Goal: Find contact information: Find contact information

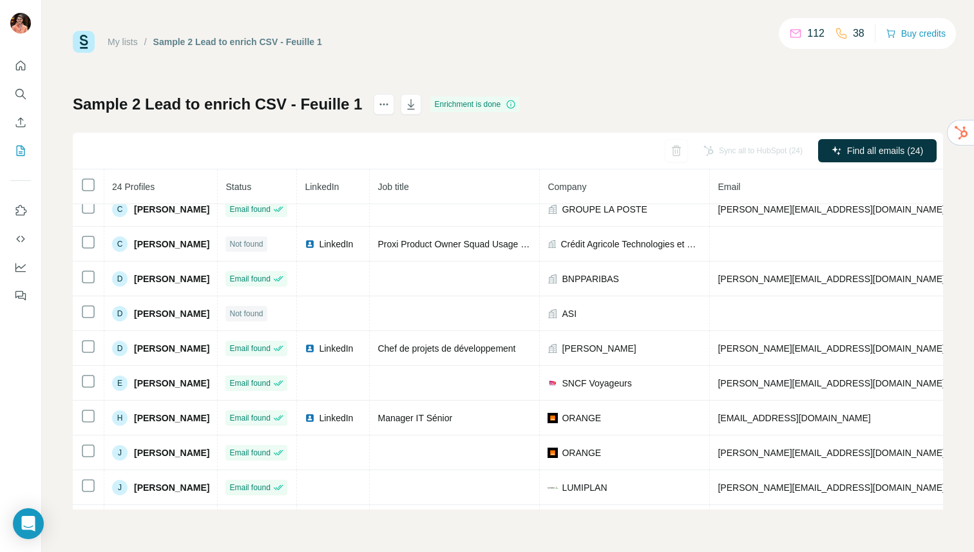
scroll to position [207, 0]
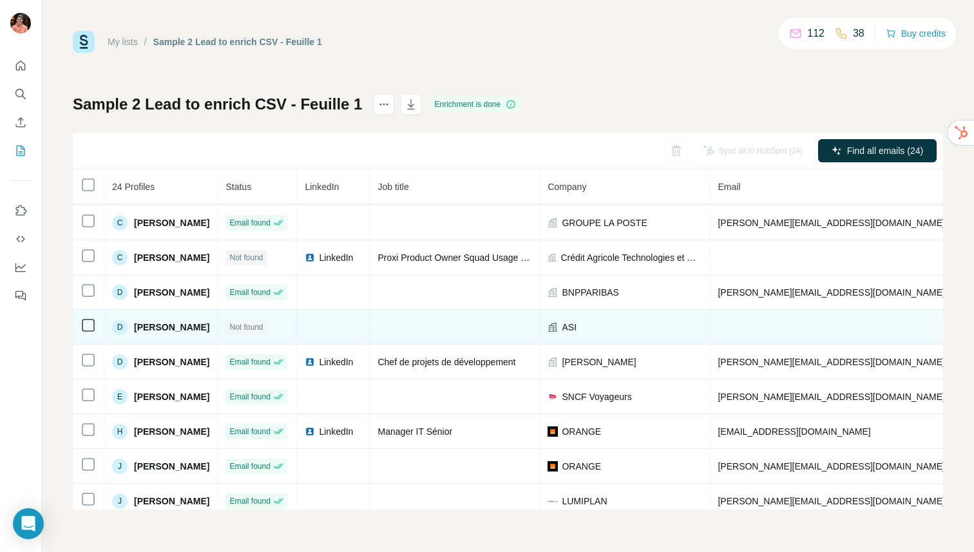
click at [189, 329] on span "[PERSON_NAME]" at bounding box center [171, 327] width 75 height 13
copy span "[PERSON_NAME]"
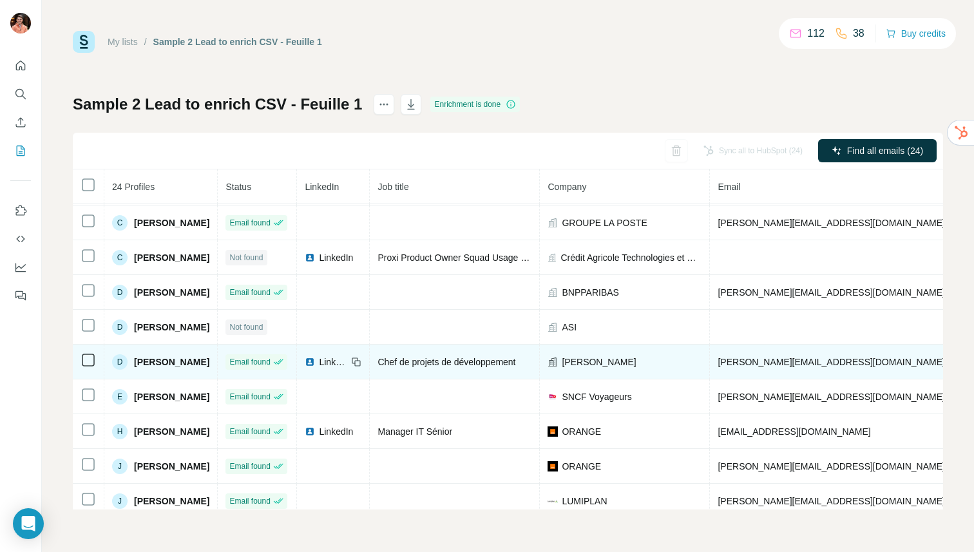
click at [347, 363] on span "LinkedIn" at bounding box center [333, 362] width 28 height 13
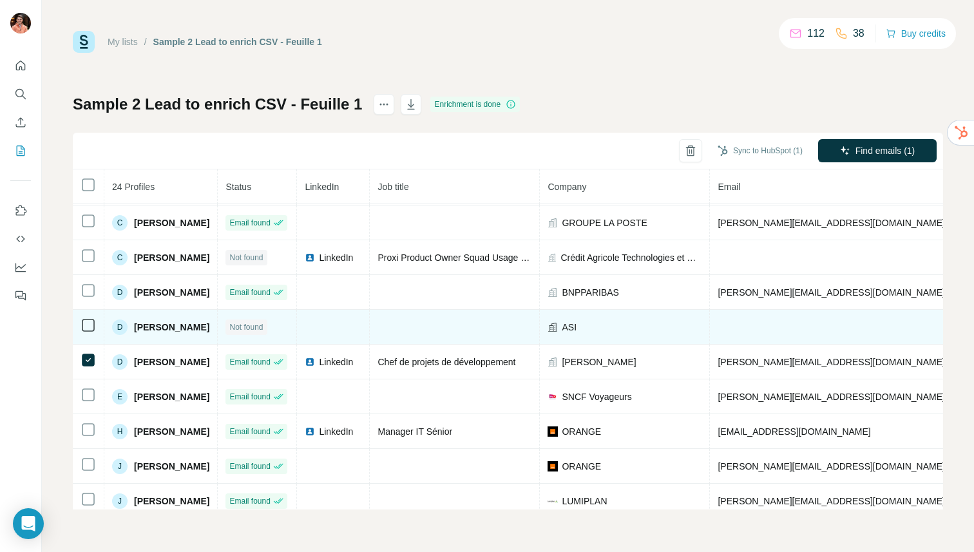
scroll to position [0, 0]
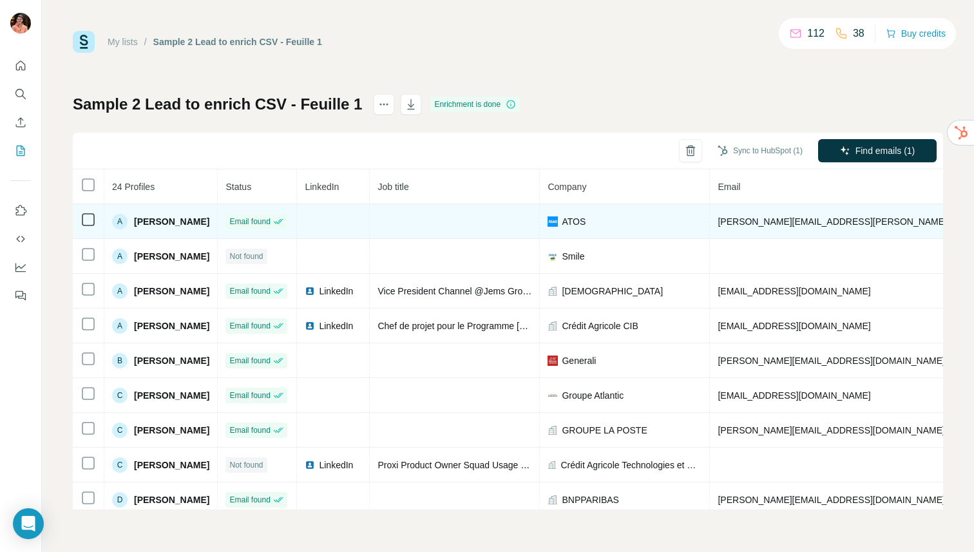
click at [558, 220] on img at bounding box center [553, 221] width 10 height 10
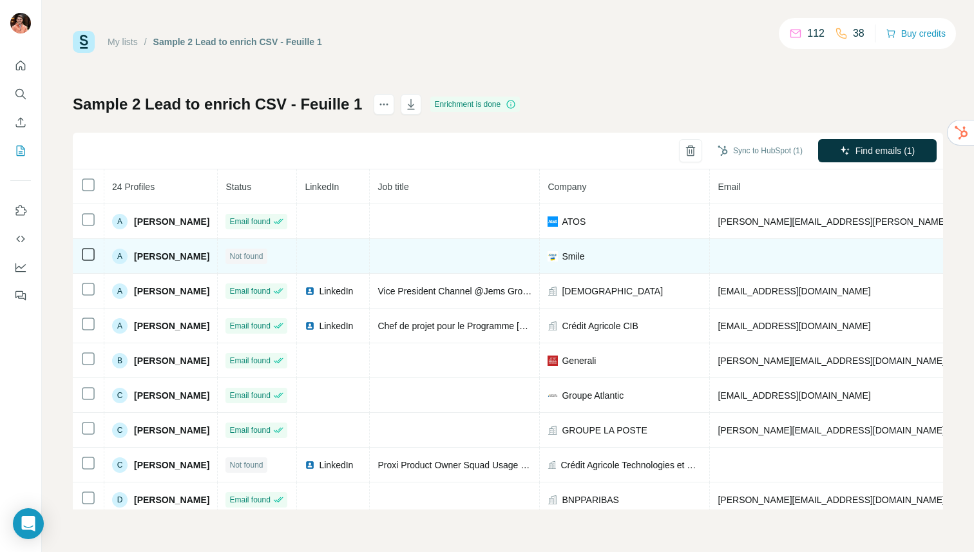
click at [173, 258] on span "[PERSON_NAME]" at bounding box center [171, 256] width 75 height 13
copy span "[PERSON_NAME]"
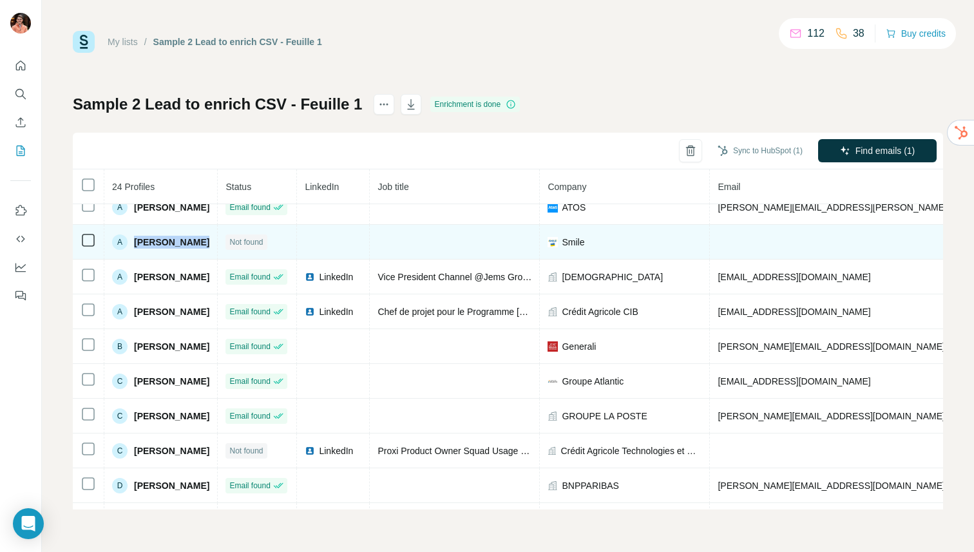
scroll to position [16, 0]
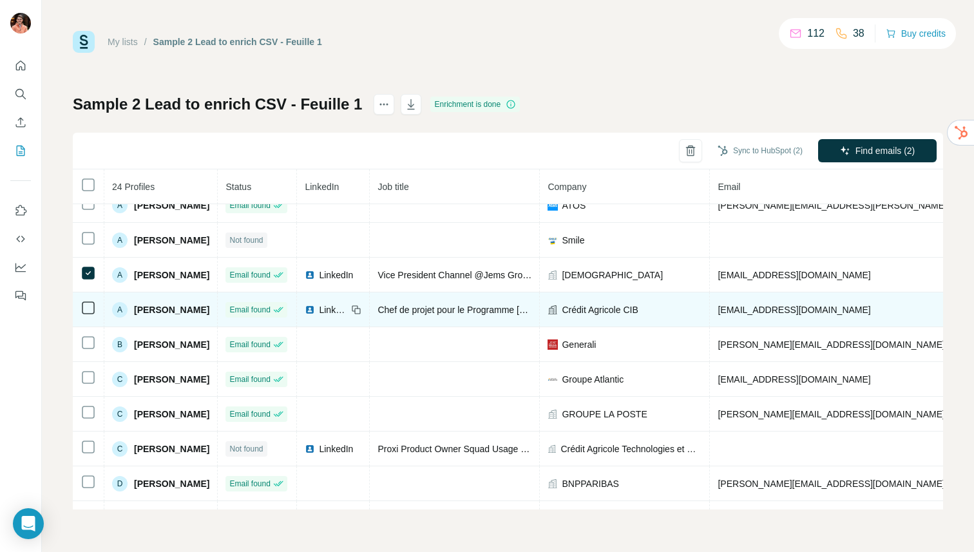
click at [347, 310] on span "LinkedIn" at bounding box center [333, 309] width 28 height 13
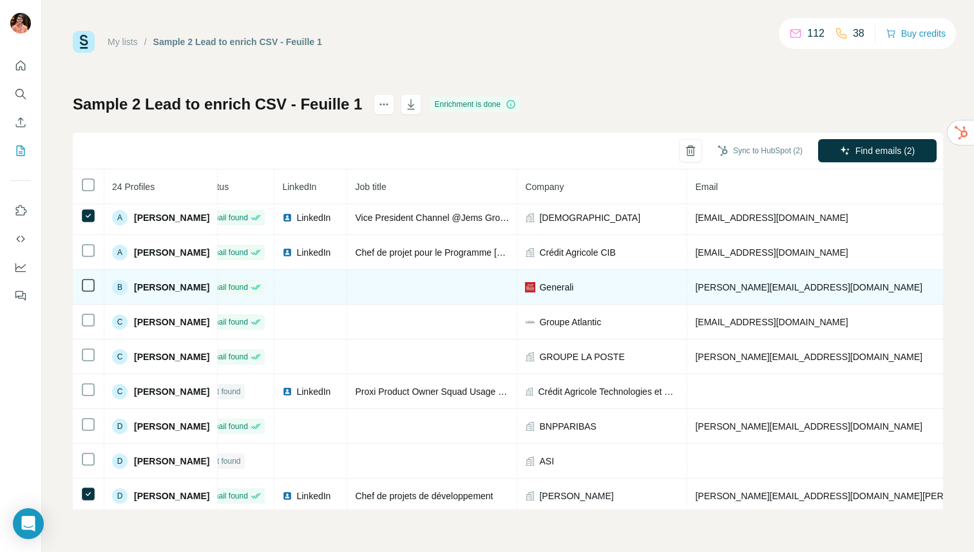
scroll to position [73, 0]
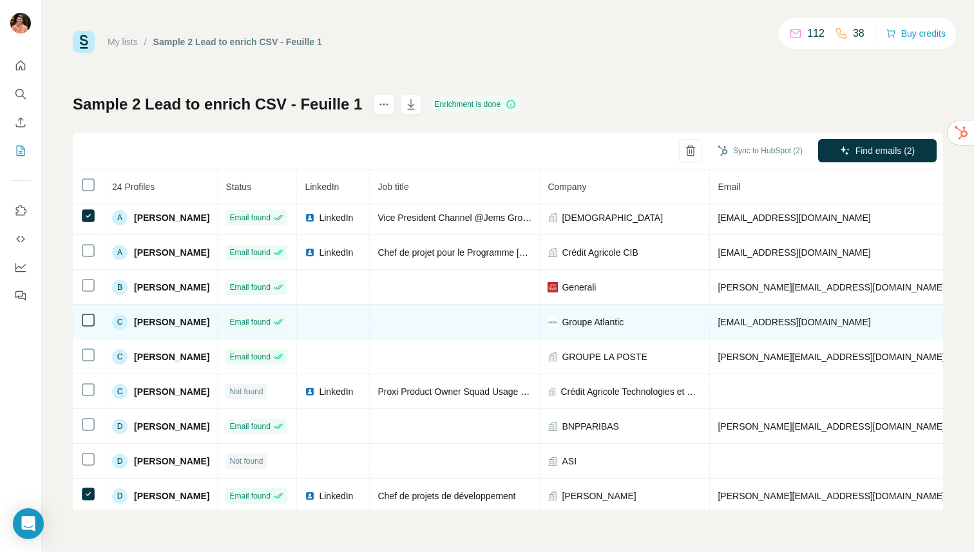
click at [189, 322] on span "[PERSON_NAME]" at bounding box center [171, 322] width 75 height 13
copy span "[PERSON_NAME]"
click at [774, 321] on span "[EMAIL_ADDRESS][DOMAIN_NAME]" at bounding box center [794, 322] width 153 height 10
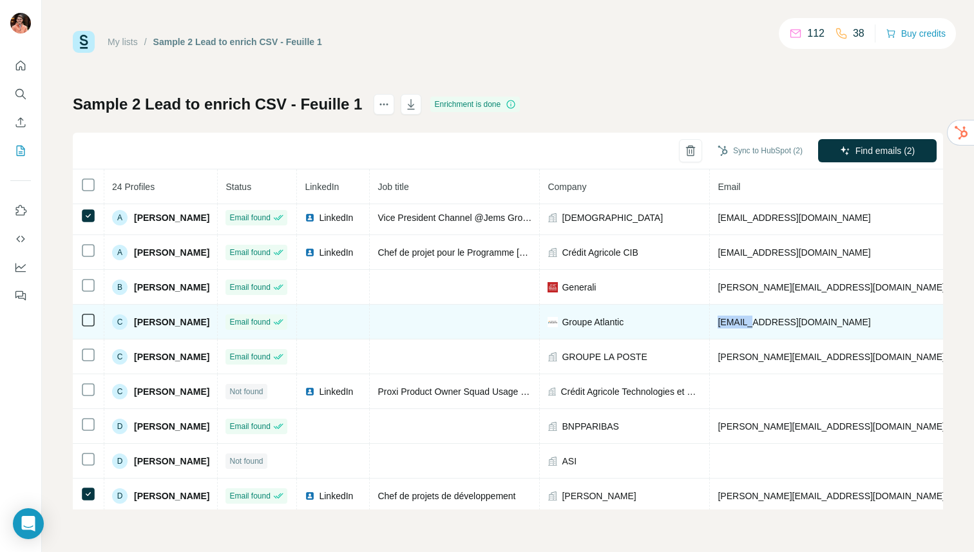
click at [774, 321] on span "[EMAIL_ADDRESS][DOMAIN_NAME]" at bounding box center [794, 322] width 153 height 10
copy span "[EMAIL_ADDRESS][DOMAIN_NAME]"
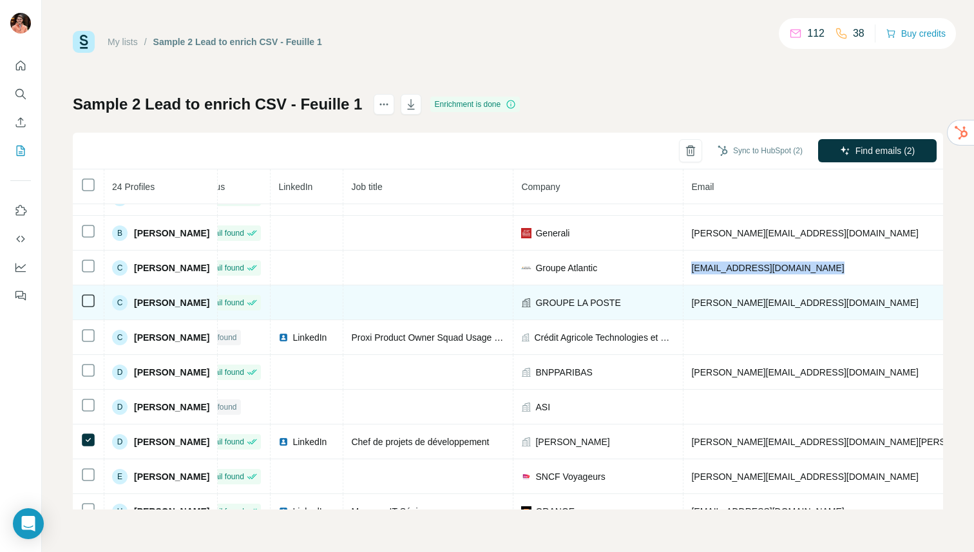
scroll to position [128, 0]
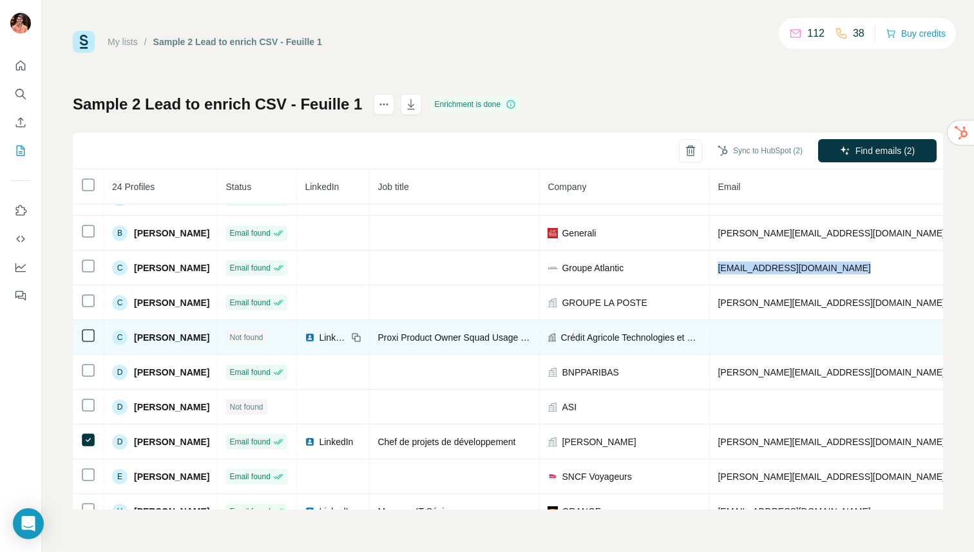
click at [315, 338] on img at bounding box center [310, 337] width 10 height 10
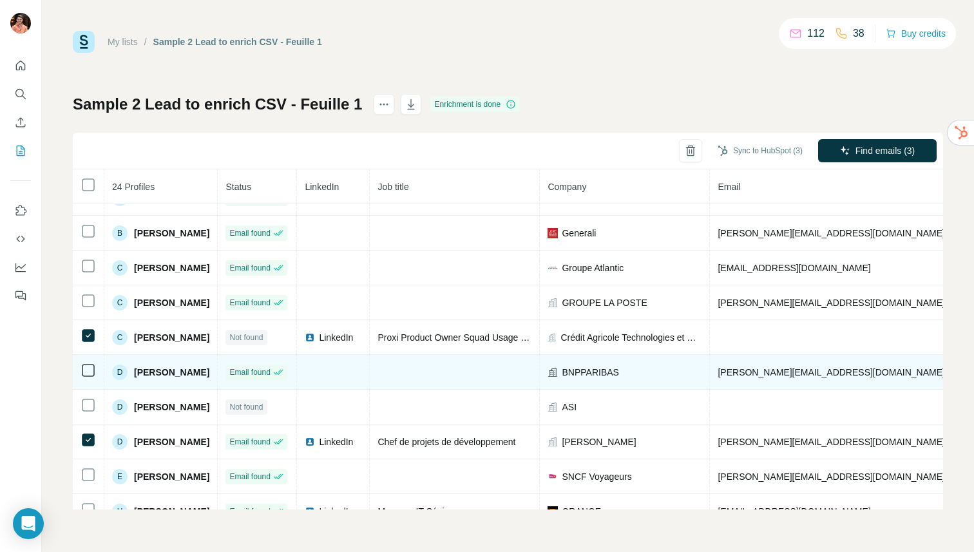
click at [184, 372] on span "[PERSON_NAME]" at bounding box center [171, 372] width 75 height 13
copy span "[PERSON_NAME]"
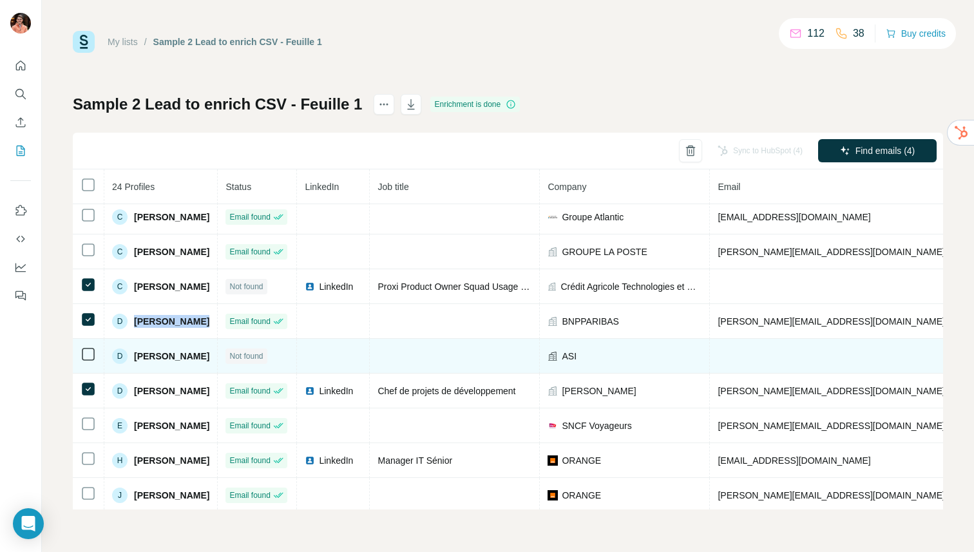
scroll to position [182, 0]
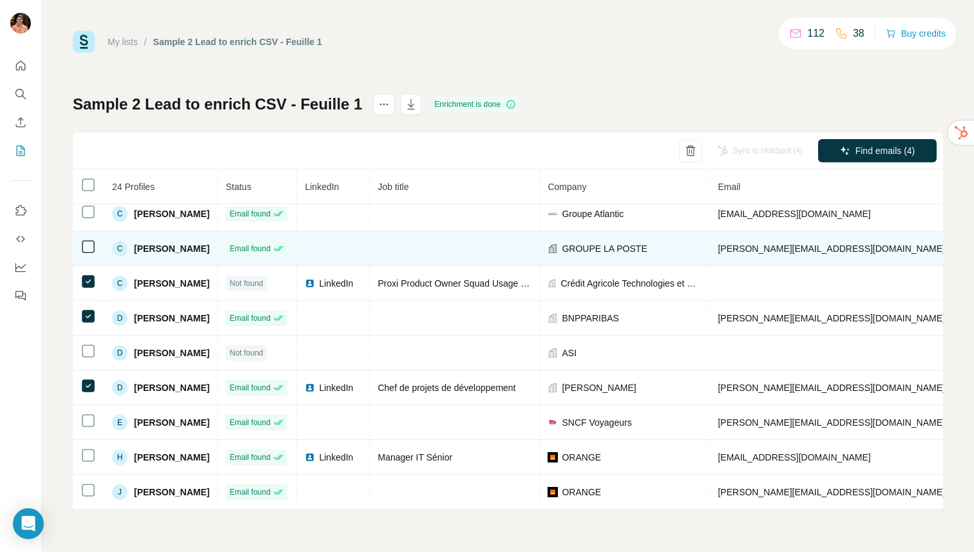
click at [475, 234] on td at bounding box center [455, 248] width 170 height 35
click at [466, 246] on td at bounding box center [455, 248] width 170 height 35
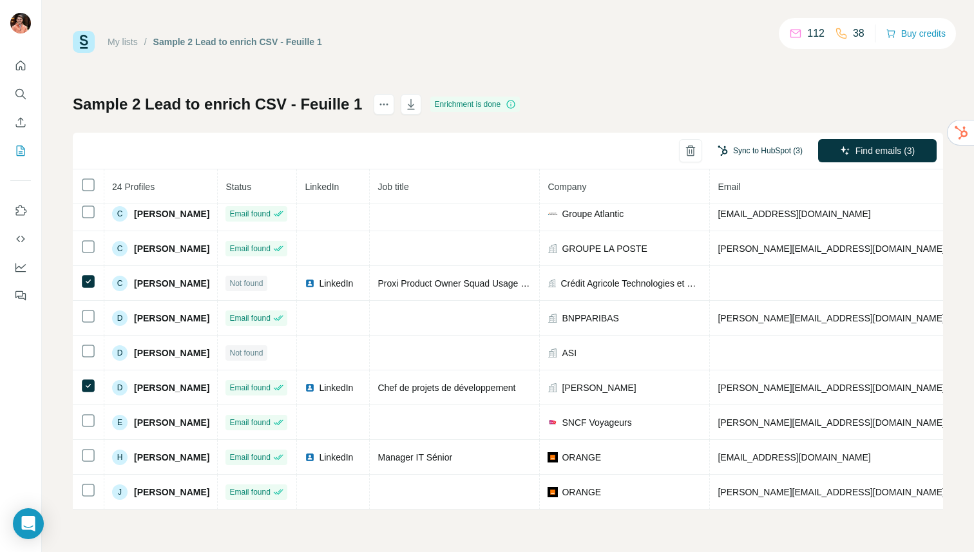
click at [761, 153] on button "Sync to HubSpot (3)" at bounding box center [760, 150] width 103 height 19
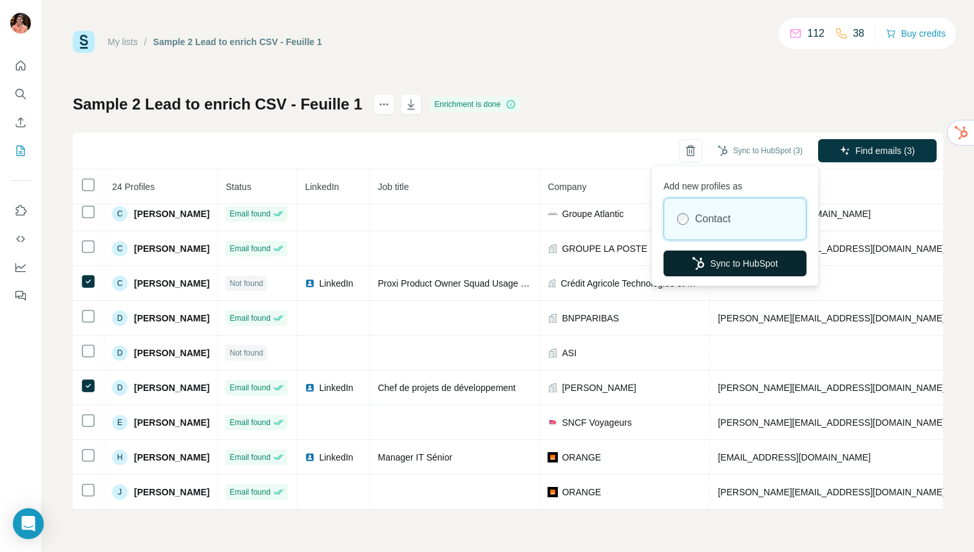
click at [725, 270] on button "Sync to HubSpot" at bounding box center [735, 264] width 143 height 26
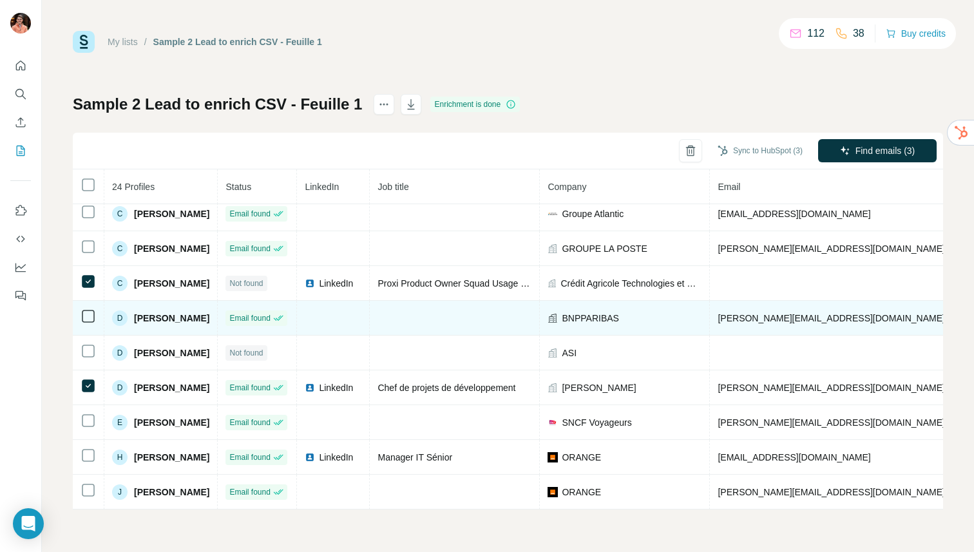
click at [801, 318] on span "[PERSON_NAME][EMAIL_ADDRESS][DOMAIN_NAME]" at bounding box center [831, 318] width 227 height 10
copy span "[PERSON_NAME][EMAIL_ADDRESS][DOMAIN_NAME]"
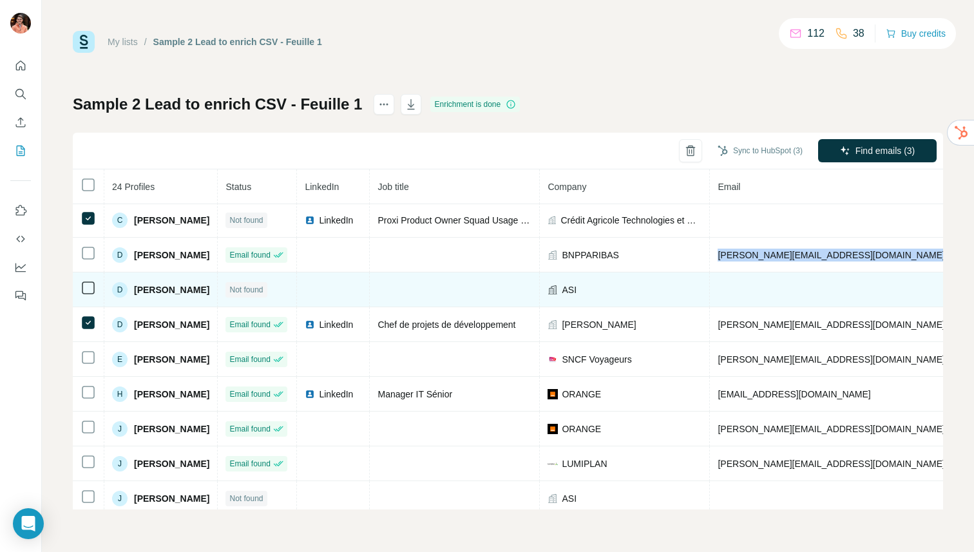
scroll to position [253, 0]
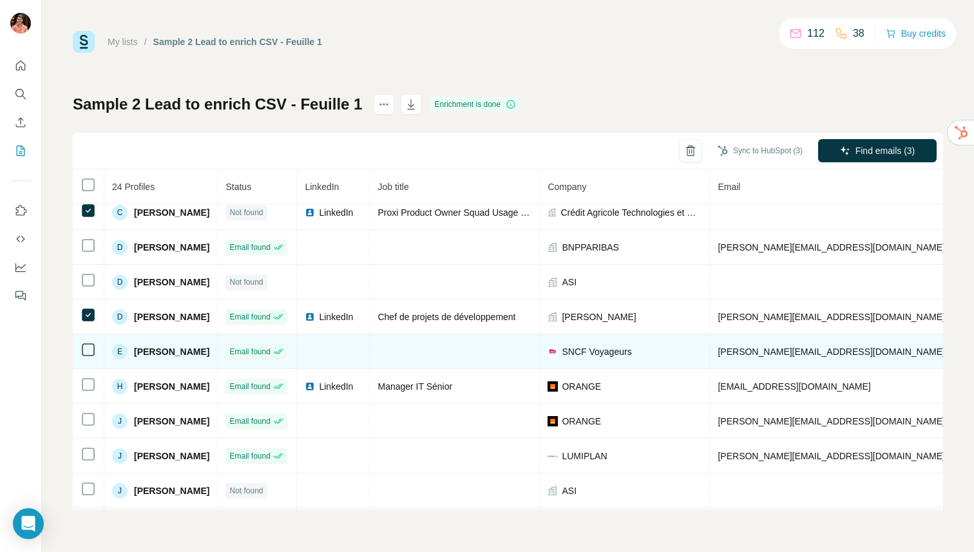
click at [200, 352] on span "[PERSON_NAME]" at bounding box center [171, 351] width 75 height 13
copy span "[PERSON_NAME]"
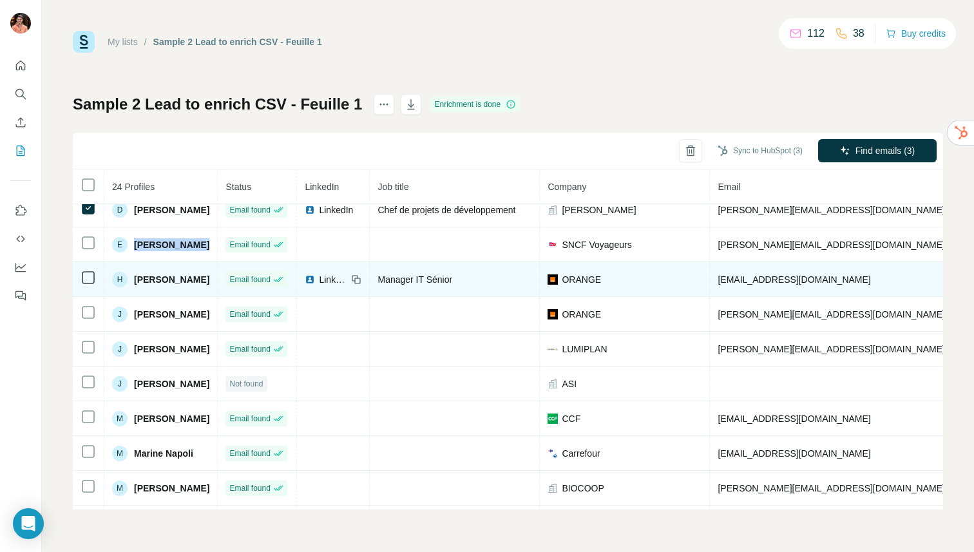
scroll to position [365, 0]
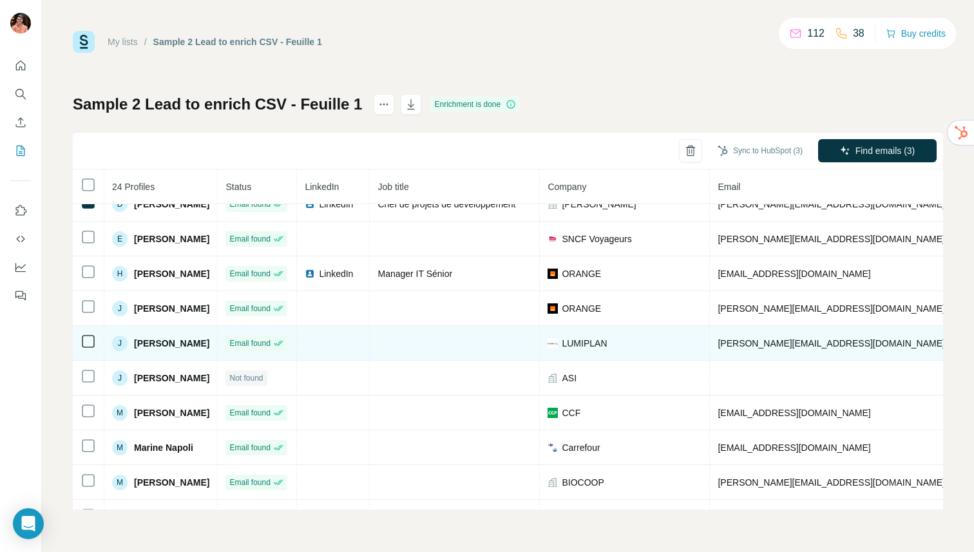
click at [209, 344] on span "[PERSON_NAME]" at bounding box center [171, 343] width 75 height 13
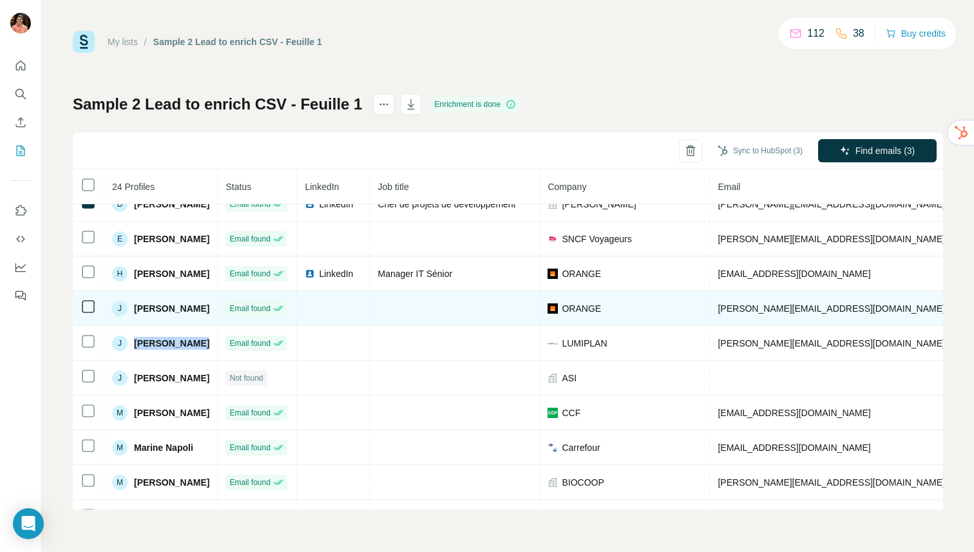
copy span "[PERSON_NAME]"
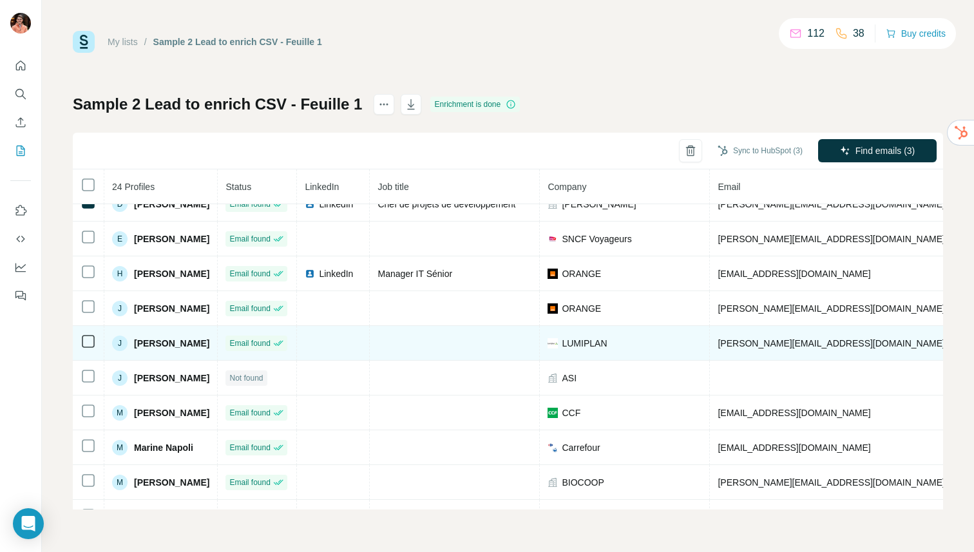
click at [789, 341] on span "[PERSON_NAME][EMAIL_ADDRESS][DOMAIN_NAME]" at bounding box center [831, 343] width 227 height 10
copy span "[PERSON_NAME][EMAIL_ADDRESS][DOMAIN_NAME]"
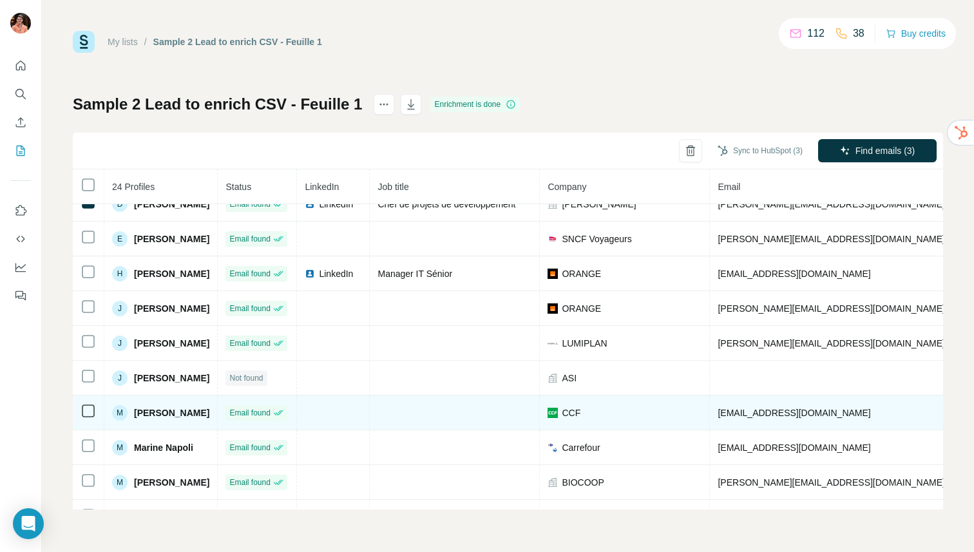
click at [178, 412] on span "[PERSON_NAME]" at bounding box center [171, 412] width 75 height 13
copy span "[PERSON_NAME]"
click at [785, 414] on span "[EMAIL_ADDRESS][DOMAIN_NAME]" at bounding box center [794, 413] width 153 height 10
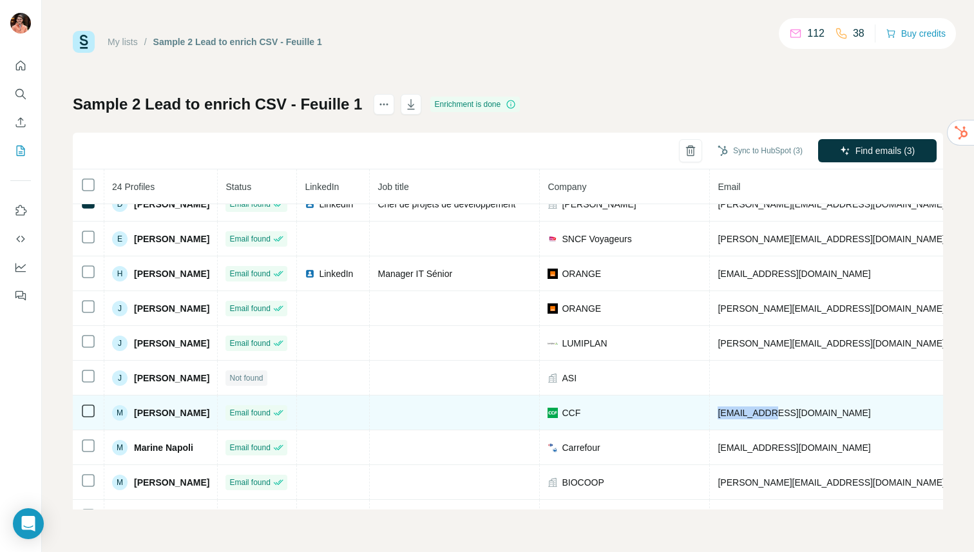
click at [785, 414] on span "[EMAIL_ADDRESS][DOMAIN_NAME]" at bounding box center [794, 413] width 153 height 10
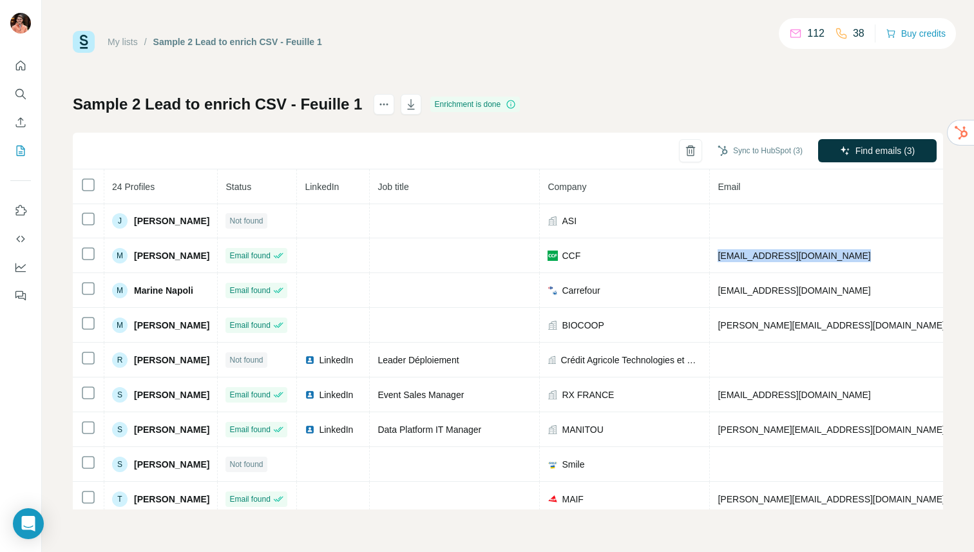
scroll to position [530, 0]
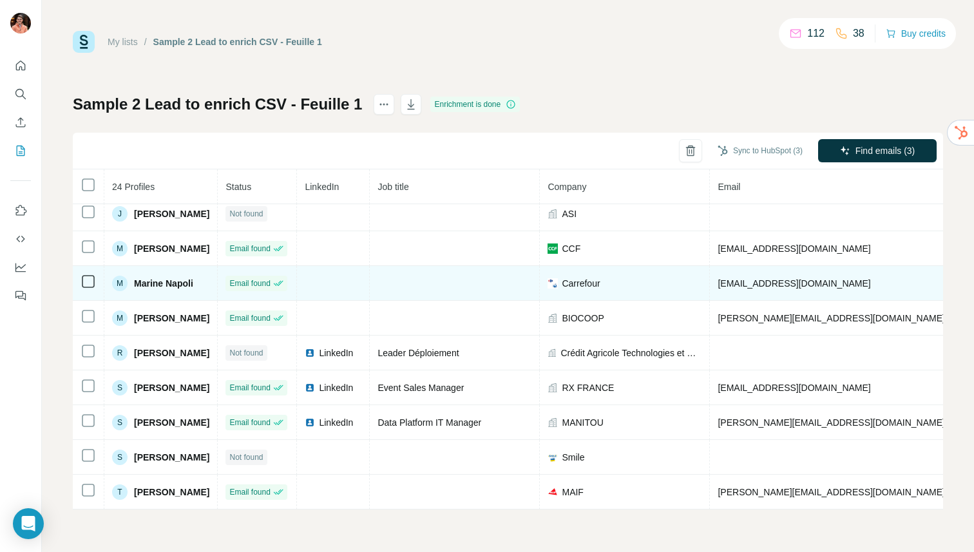
click at [181, 284] on span "Marine Napoli" at bounding box center [163, 283] width 59 height 13
click at [762, 283] on span "[EMAIL_ADDRESS][DOMAIN_NAME]" at bounding box center [794, 283] width 153 height 10
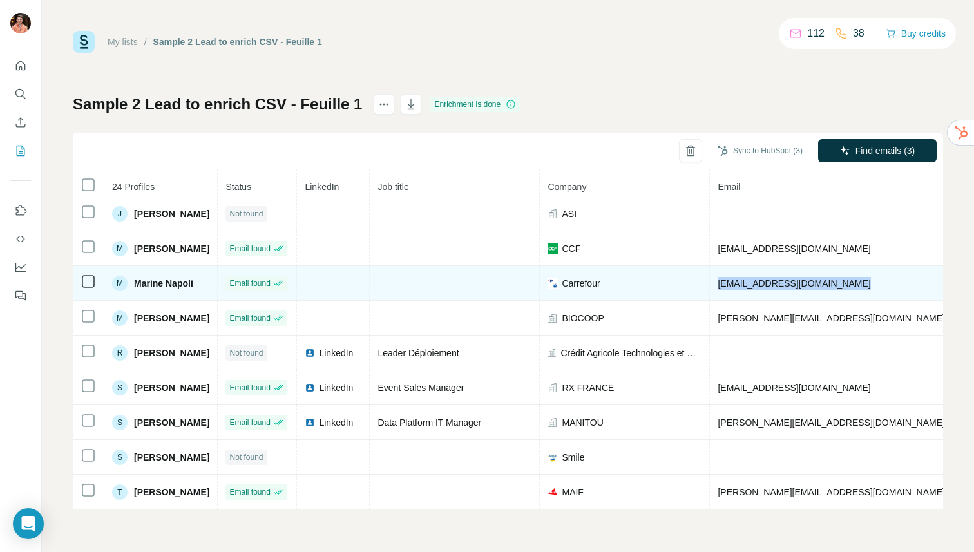
click at [762, 283] on span "[EMAIL_ADDRESS][DOMAIN_NAME]" at bounding box center [794, 283] width 153 height 10
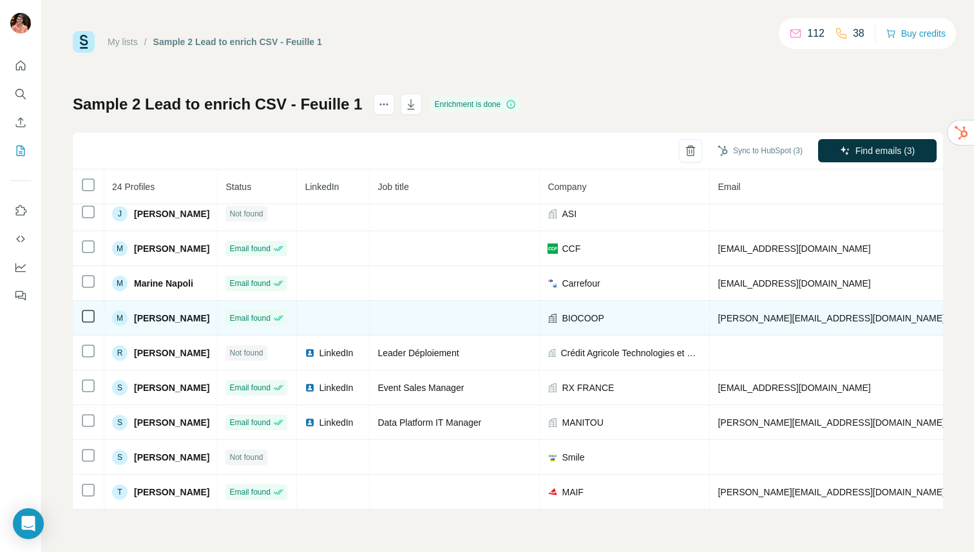
click at [194, 318] on span "[PERSON_NAME]" at bounding box center [171, 318] width 75 height 13
click at [792, 321] on span "[PERSON_NAME][EMAIL_ADDRESS][DOMAIN_NAME]" at bounding box center [831, 318] width 227 height 10
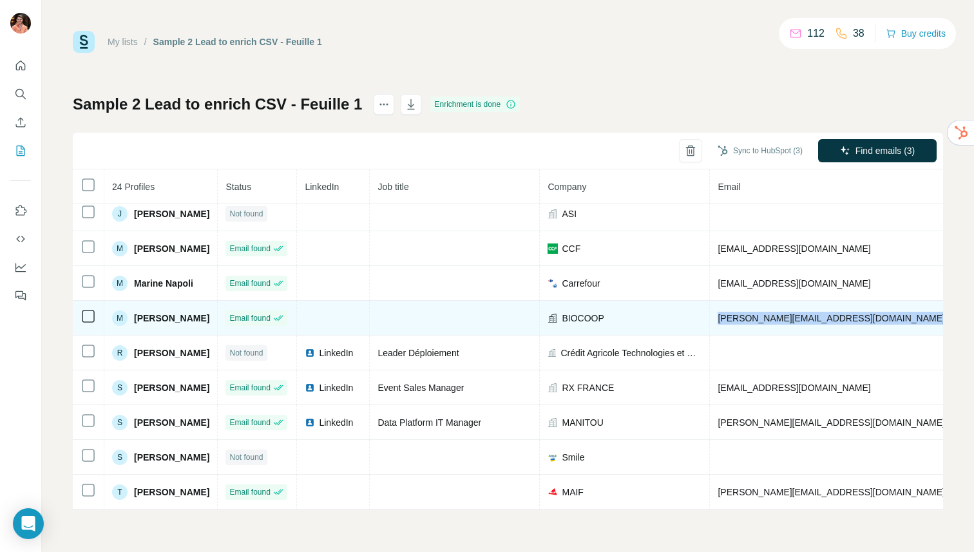
click at [792, 321] on span "[PERSON_NAME][EMAIL_ADDRESS][DOMAIN_NAME]" at bounding box center [831, 318] width 227 height 10
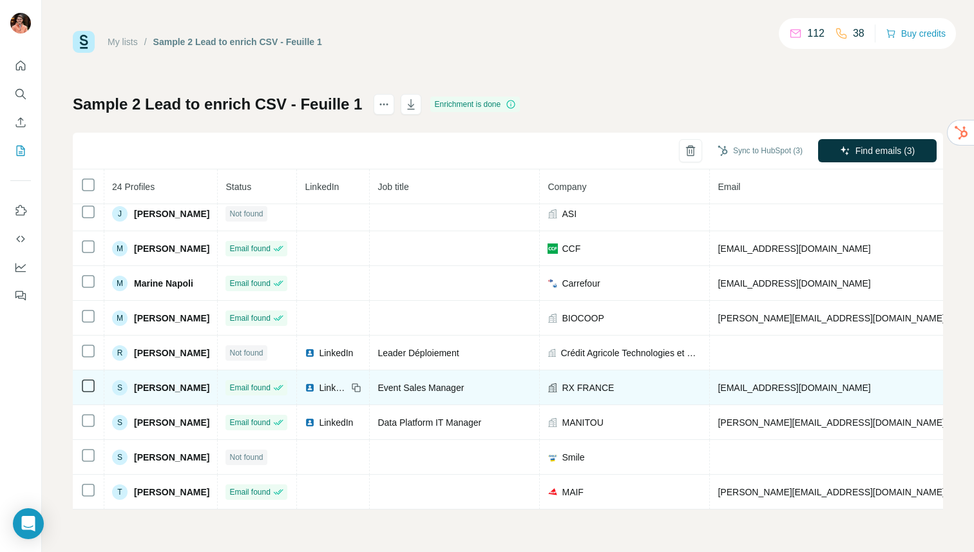
click at [347, 387] on span "LinkedIn" at bounding box center [333, 387] width 28 height 13
click at [771, 388] on span "[EMAIL_ADDRESS][DOMAIN_NAME]" at bounding box center [794, 388] width 153 height 10
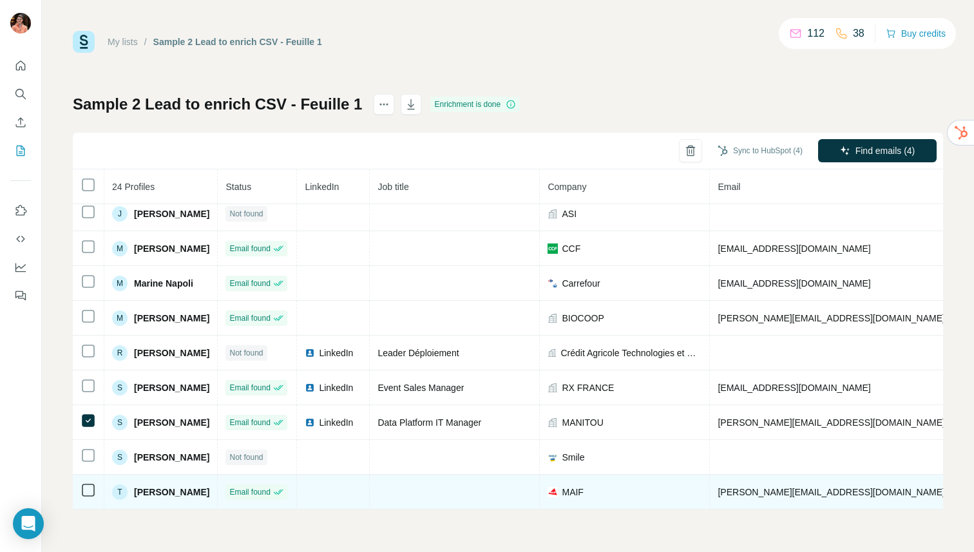
click at [186, 493] on span "[PERSON_NAME]" at bounding box center [171, 492] width 75 height 13
click at [837, 494] on span "[PERSON_NAME][EMAIL_ADDRESS][DOMAIN_NAME]" at bounding box center [831, 492] width 227 height 10
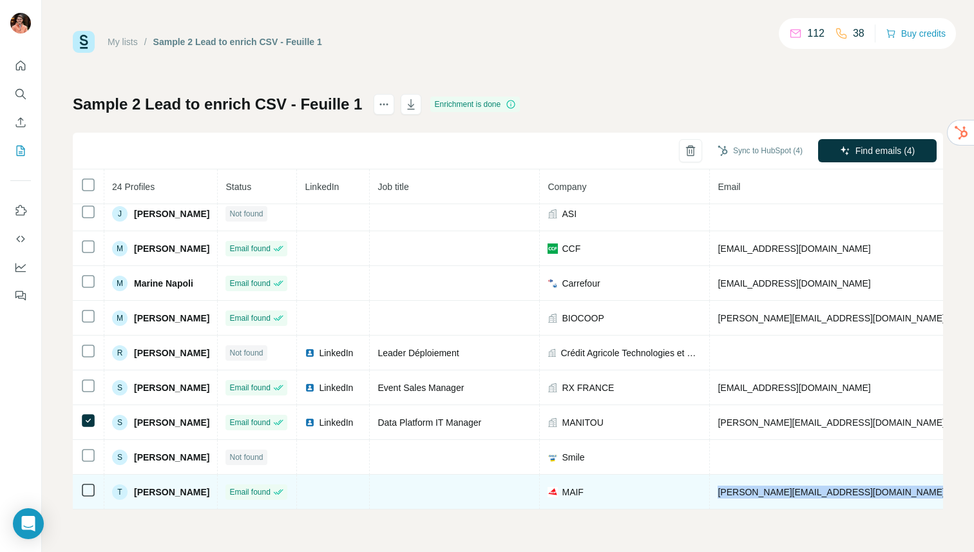
click at [837, 494] on span "[PERSON_NAME][EMAIL_ADDRESS][DOMAIN_NAME]" at bounding box center [831, 492] width 227 height 10
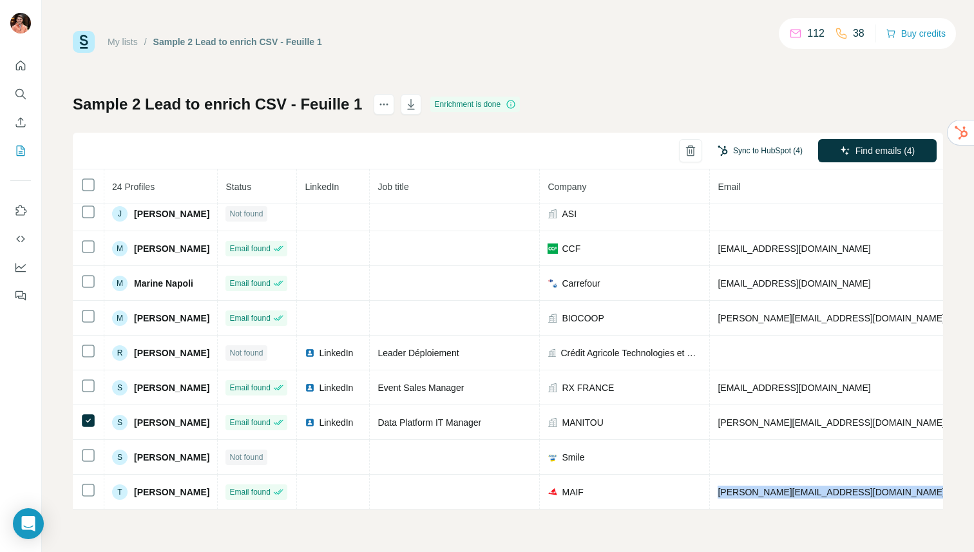
click at [790, 149] on button "Sync to HubSpot (4)" at bounding box center [760, 150] width 103 height 19
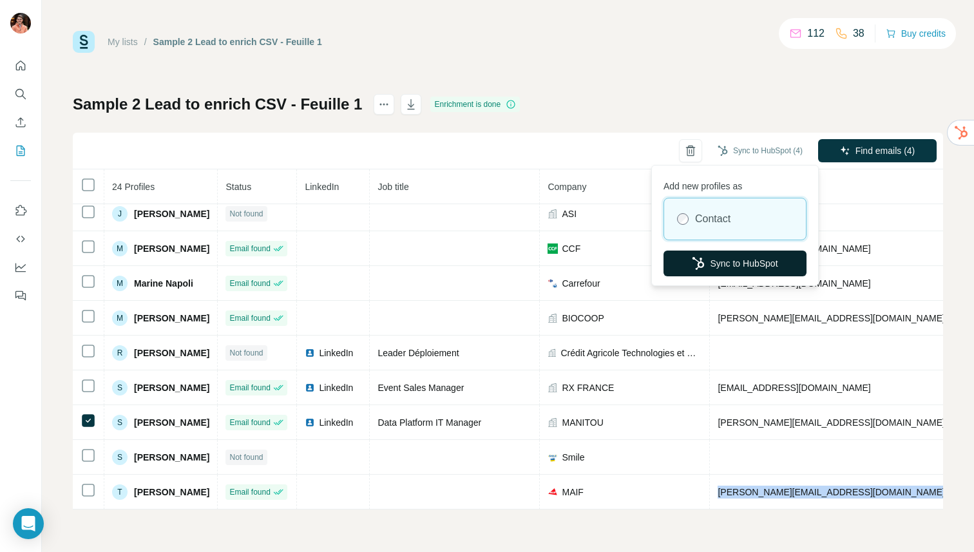
click at [713, 258] on button "Sync to HubSpot" at bounding box center [735, 264] width 143 height 26
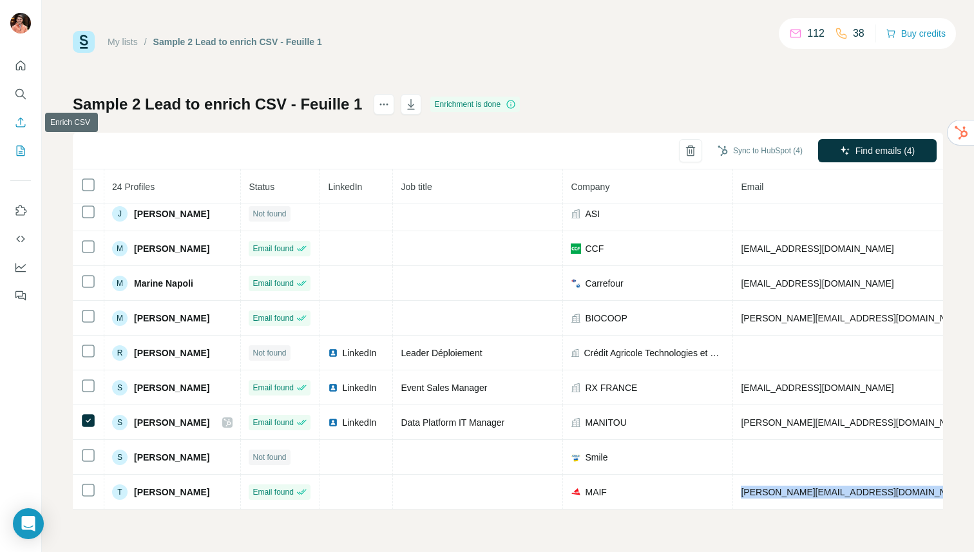
click at [25, 124] on icon "Enrich CSV" at bounding box center [20, 122] width 13 height 13
